Goal: Navigation & Orientation: Find specific page/section

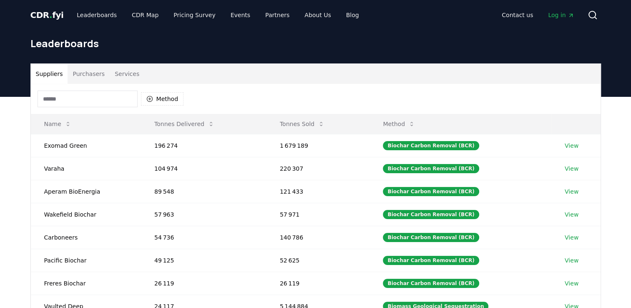
click at [55, 16] on span "CDR . fyi" at bounding box center [46, 15] width 33 height 10
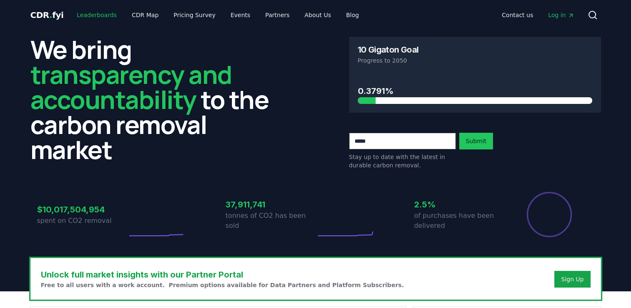
click at [103, 15] on link "Leaderboards" at bounding box center [96, 15] width 53 height 15
click at [97, 111] on h2 "We bring transparency and accountability to the carbon removal market" at bounding box center [156, 99] width 252 height 125
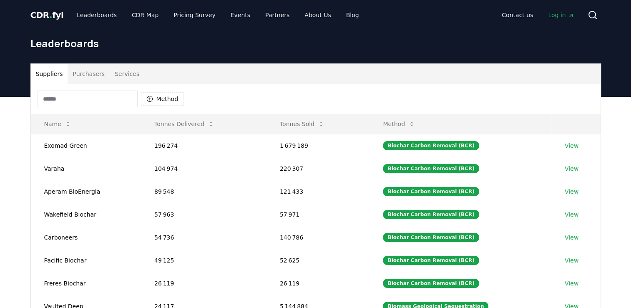
click at [49, 13] on span "." at bounding box center [50, 15] width 3 height 10
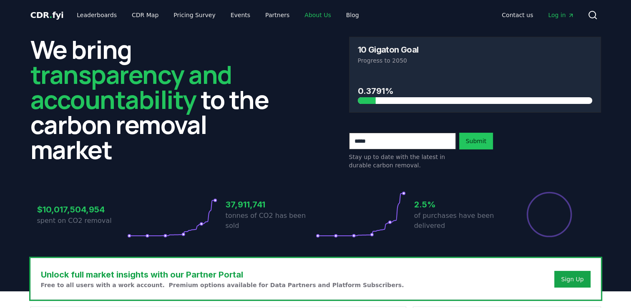
click at [317, 16] on link "About Us" at bounding box center [318, 15] width 40 height 15
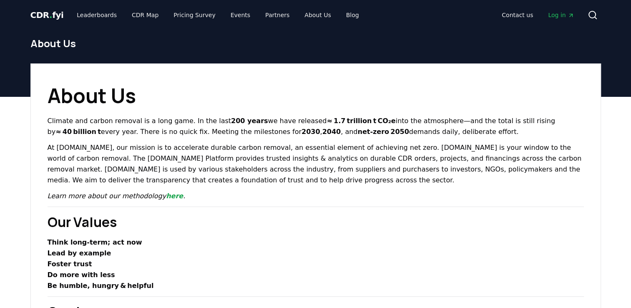
drag, startPoint x: 537, startPoint y: 37, endPoint x: 466, endPoint y: 43, distance: 71.2
click at [537, 37] on h1 "About Us" at bounding box center [315, 43] width 570 height 13
click at [52, 15] on span "CDR . fyi" at bounding box center [46, 15] width 33 height 10
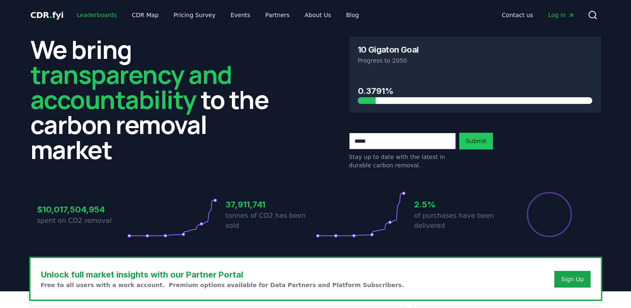
click at [98, 20] on link "Leaderboards" at bounding box center [96, 15] width 53 height 15
